Goal: Check status: Check status

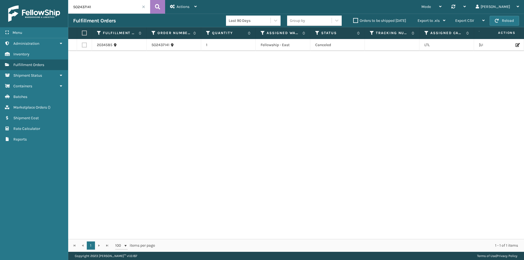
click at [131, 7] on input "SO2437141" at bounding box center [109, 7] width 82 height 14
paste input "510A003CML"
type input "510A003CML"
click at [116, 9] on input "text" at bounding box center [109, 7] width 82 height 14
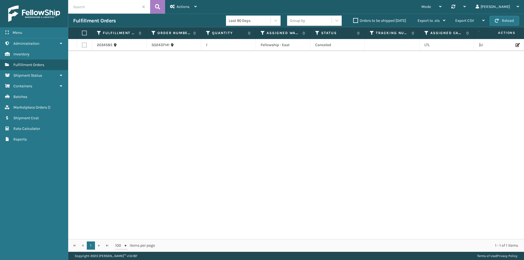
paste input "SO2406371"
type input "SO2406371"
click at [171, 50] on div "SO2406371" at bounding box center [173, 47] width 44 height 5
click at [167, 46] on link "SO2406371" at bounding box center [160, 47] width 19 height 5
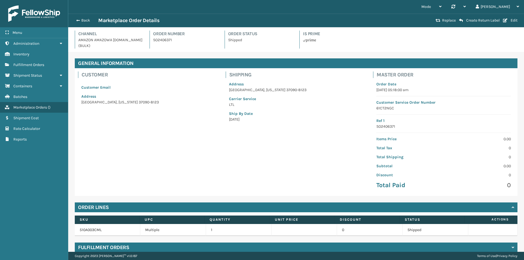
scroll to position [23, 0]
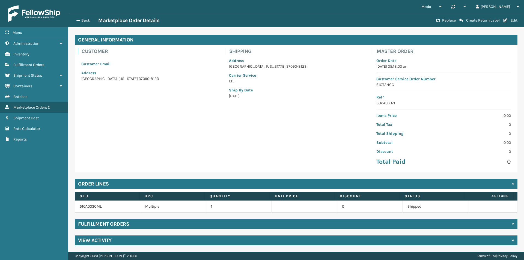
click at [96, 225] on h4 "Fulfillment Orders" at bounding box center [103, 224] width 51 height 7
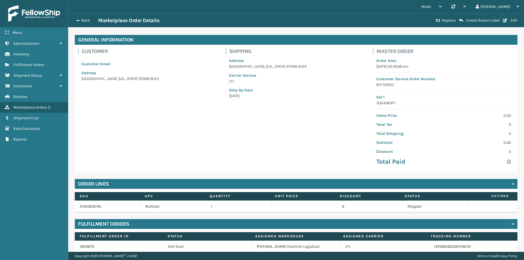
scroll to position [47, 0]
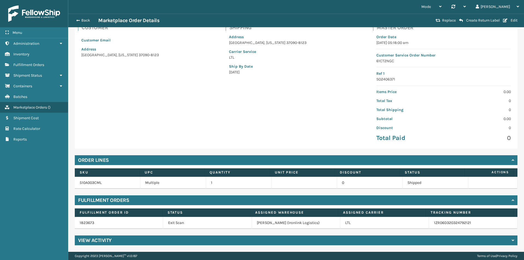
click at [96, 236] on div "View Activity" at bounding box center [296, 240] width 442 height 10
click at [96, 241] on h4 "View Activity" at bounding box center [95, 240] width 34 height 7
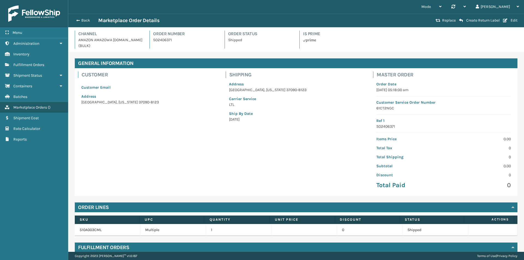
click at [75, 17] on div "Back Marketplace Order Details" at bounding box center [253, 20] width 360 height 7
click at [83, 22] on button "Back" at bounding box center [85, 20] width 25 height 5
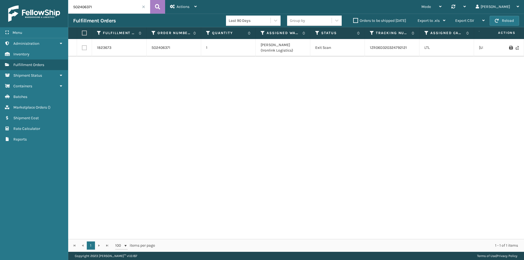
click at [89, 9] on input "SO2406371" at bounding box center [109, 7] width 82 height 14
click at [89, 8] on input "SO2406371" at bounding box center [109, 7] width 82 height 14
paste input "393827"
type input "SO2393827"
click at [159, 45] on link "SO2393827" at bounding box center [161, 47] width 20 height 5
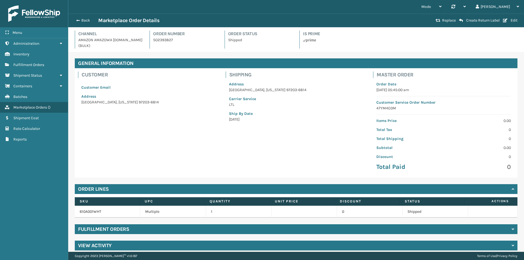
scroll to position [5, 0]
